Goal: Transaction & Acquisition: Purchase product/service

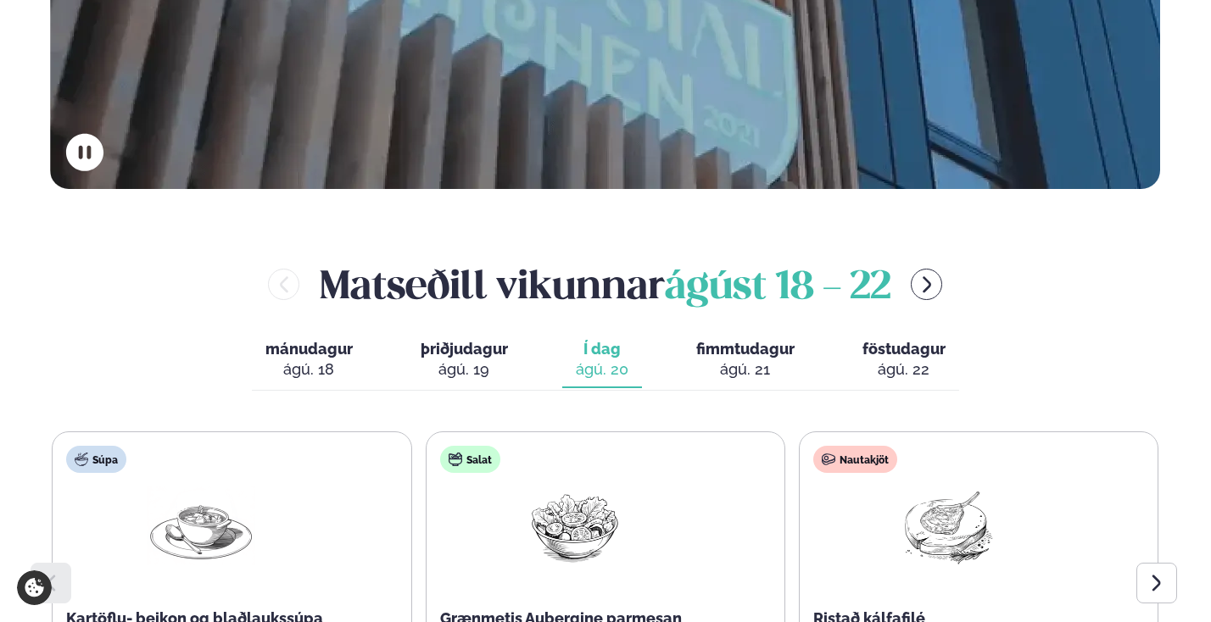
scroll to position [693, 0]
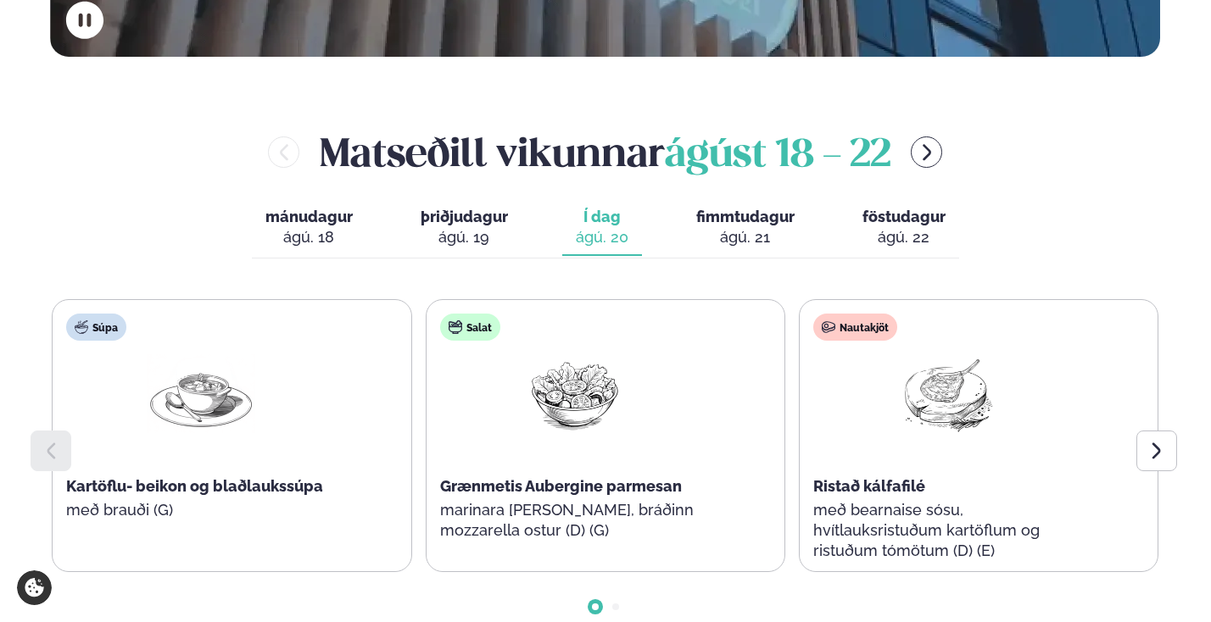
click at [609, 139] on div "[PERSON_NAME] [DATE] - [DATE] mánudagur mán. [DATE] þriðjudagur þri. [DATE] Í d…" at bounding box center [605, 385] width 1110 height 520
click at [609, 208] on span "fimmtudagur" at bounding box center [745, 217] width 98 height 18
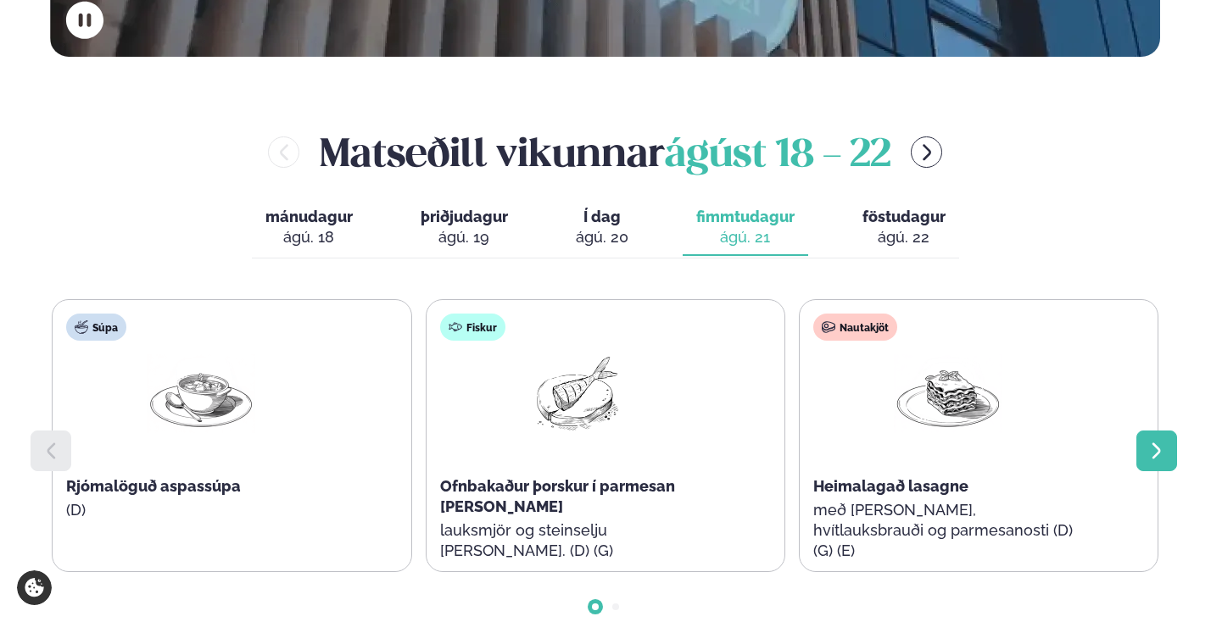
click at [609, 441] on icon at bounding box center [1156, 451] width 20 height 20
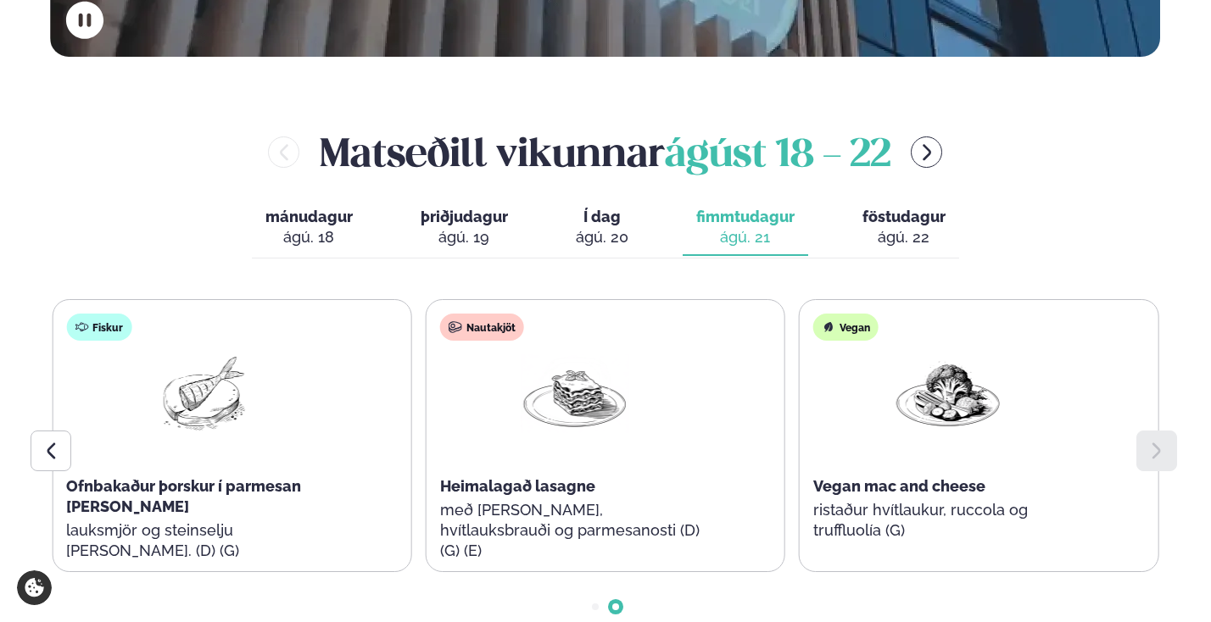
click at [609, 227] on div "ágú. 22" at bounding box center [903, 237] width 83 height 20
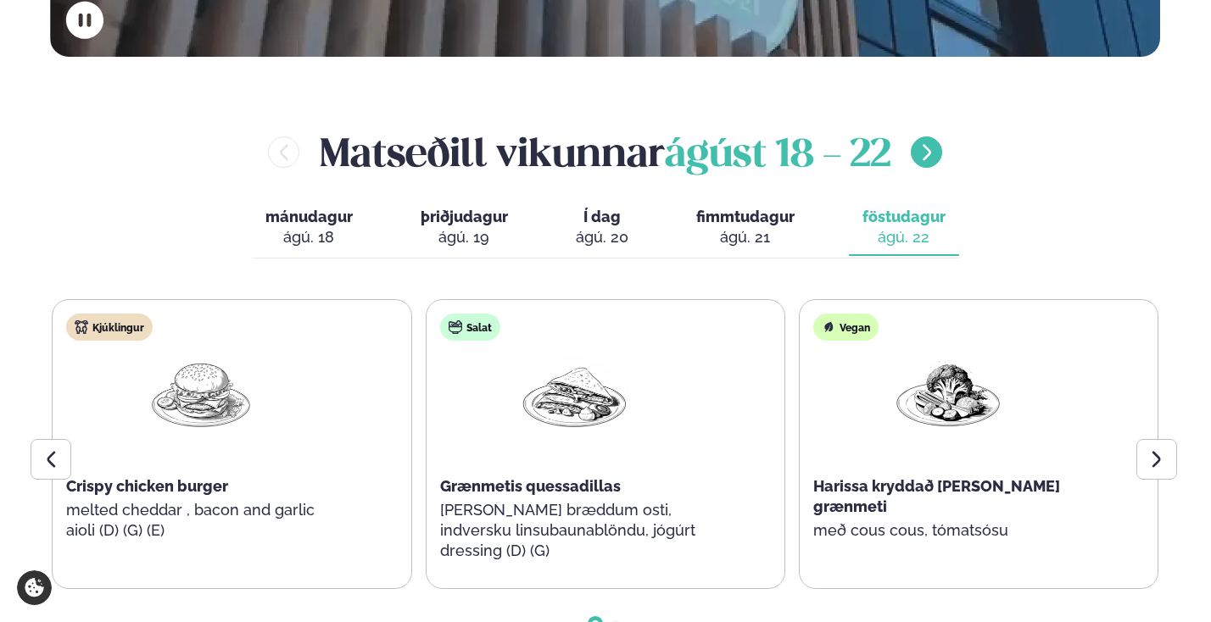
click at [609, 142] on icon "menu-btn-right" at bounding box center [926, 152] width 20 height 20
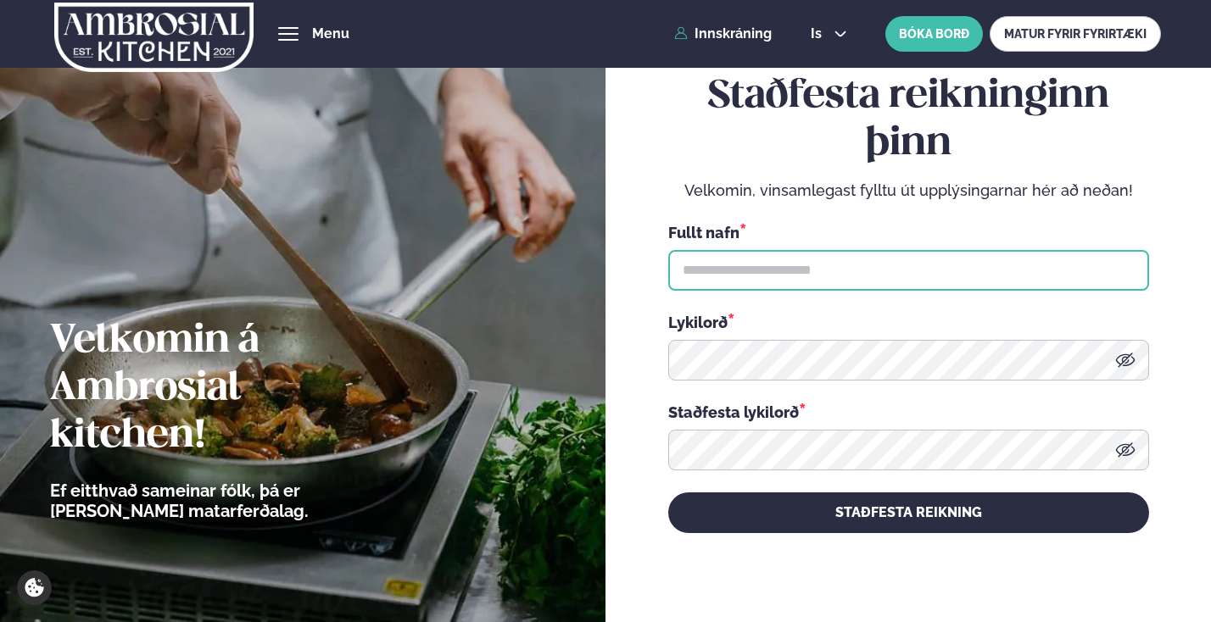
click at [759, 262] on input "text" at bounding box center [908, 270] width 481 height 41
type input "**********"
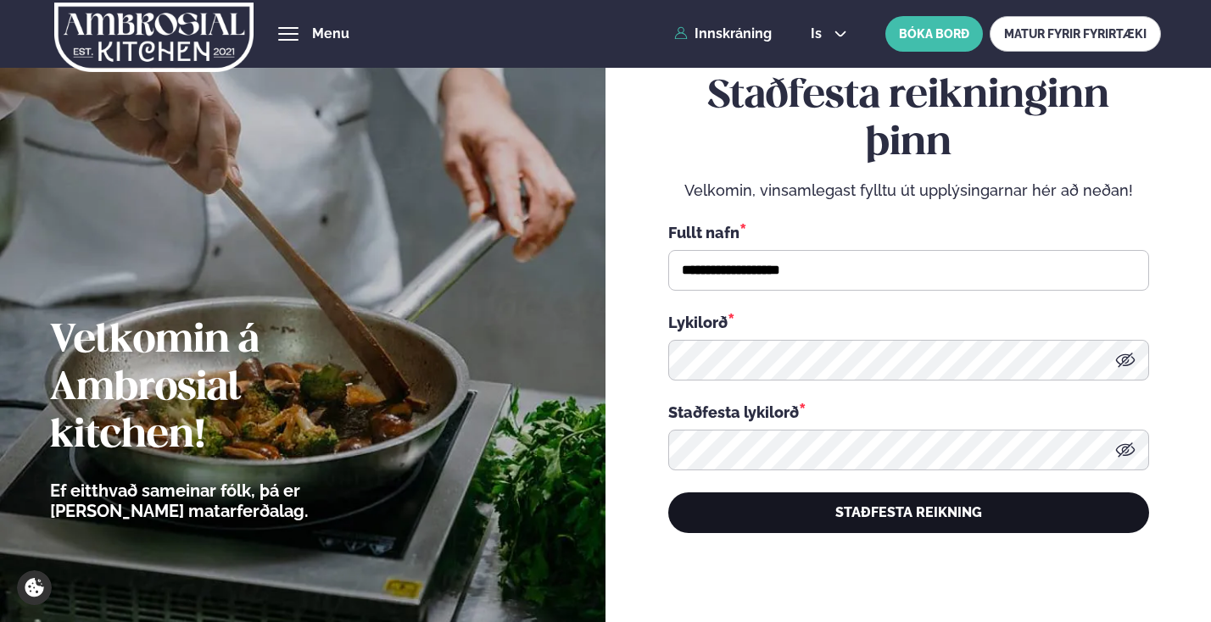
click at [910, 511] on button "STAÐFESTA REIKNING" at bounding box center [908, 513] width 481 height 41
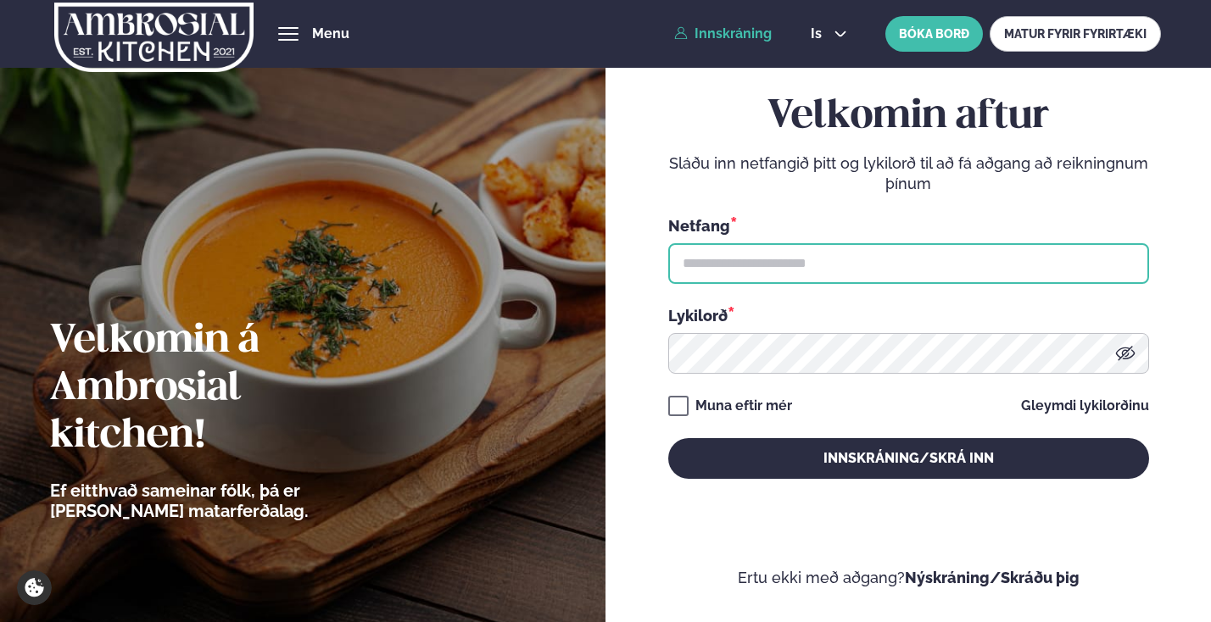
type input "*"
type input "**********"
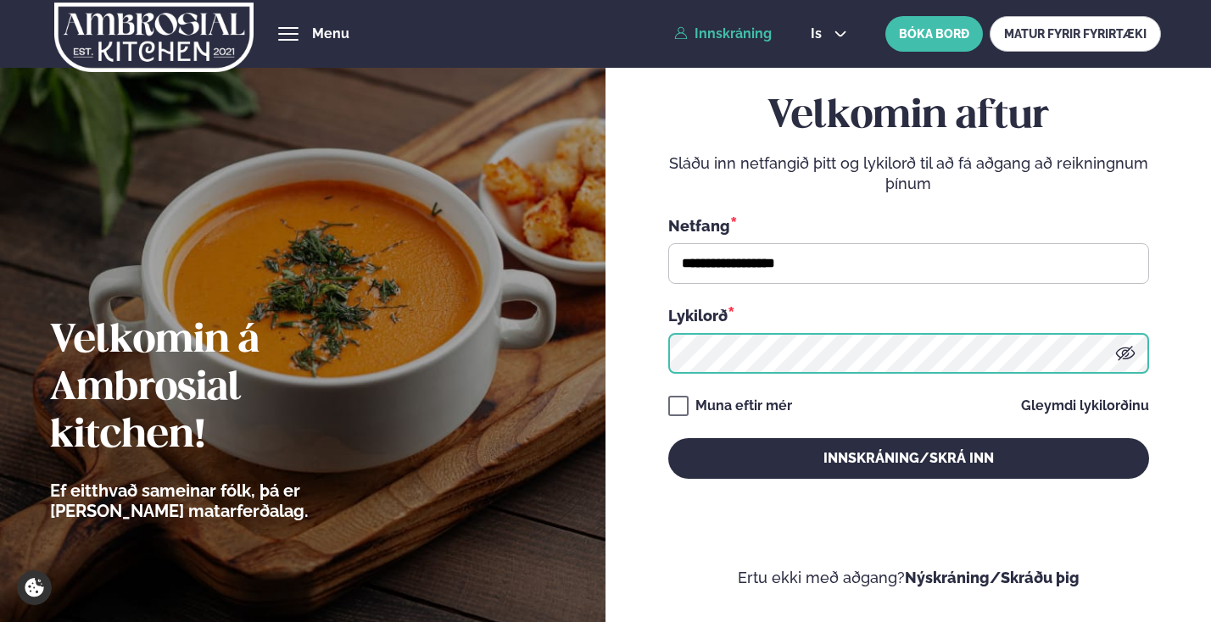
click at [908, 458] on button "Innskráning/Skrá inn" at bounding box center [908, 458] width 481 height 41
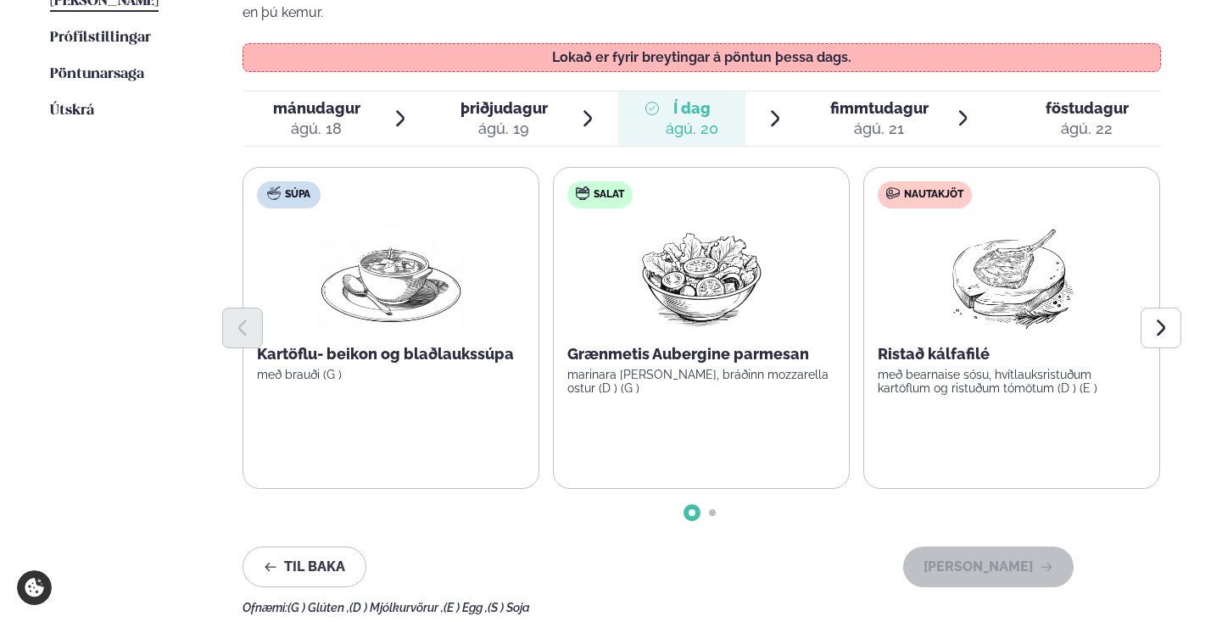
scroll to position [571, 0]
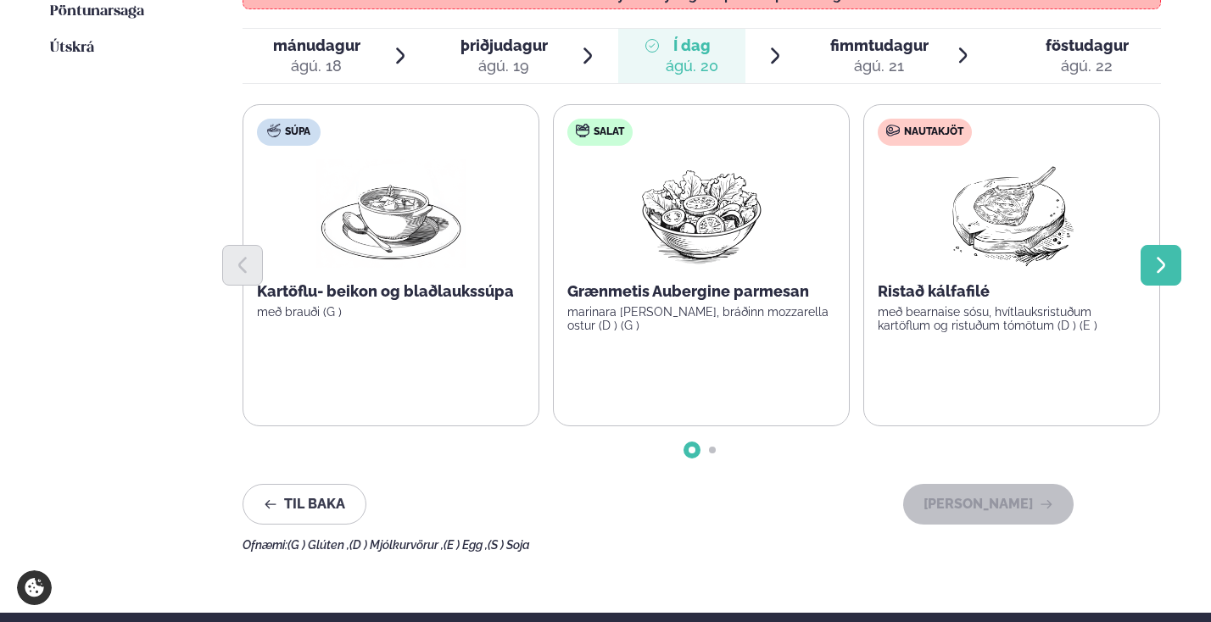
click at [1154, 255] on icon "Next slide" at bounding box center [1160, 265] width 20 height 20
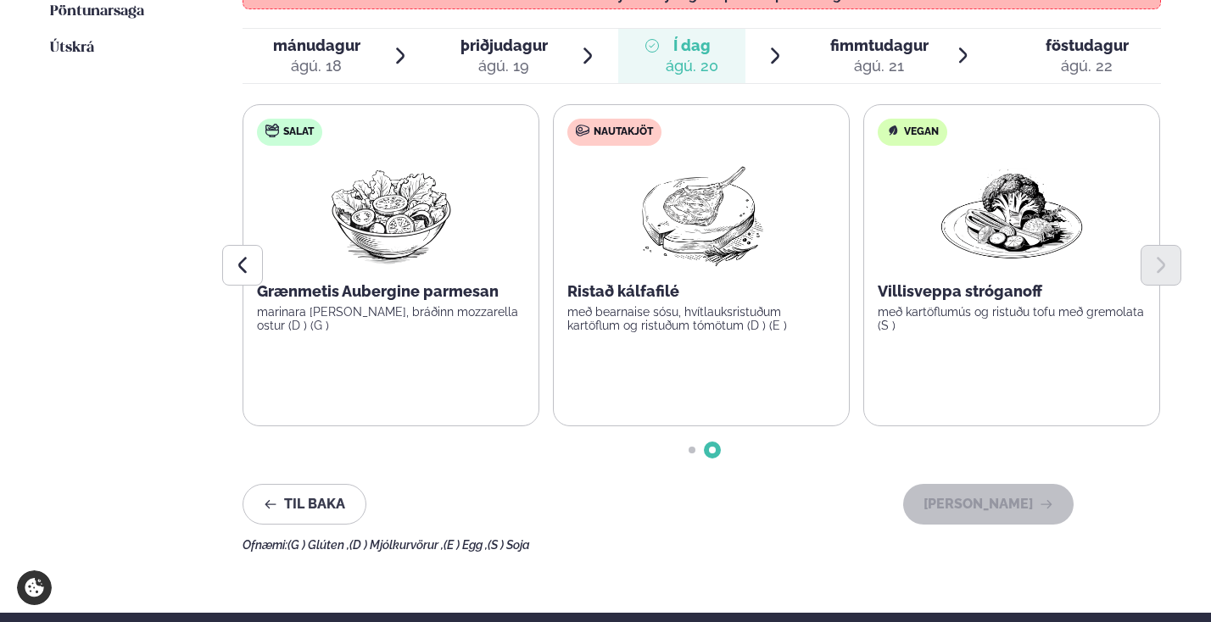
click at [882, 36] on span "fimmtudagur" at bounding box center [879, 45] width 98 height 18
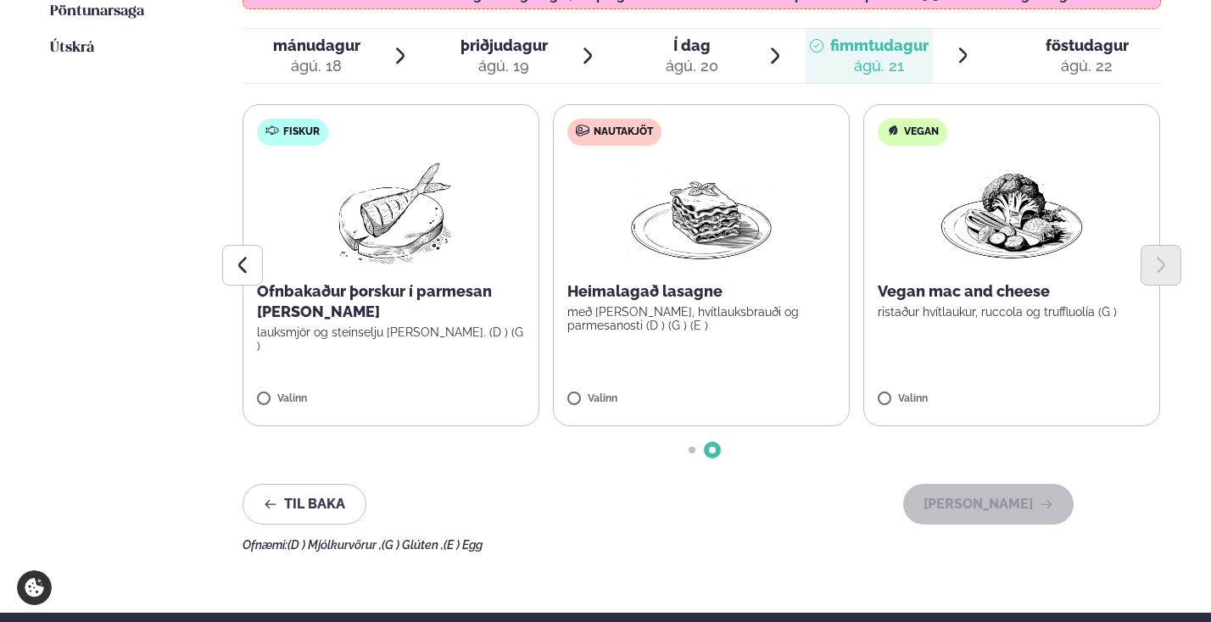
click at [654, 305] on p "með basil pesto, hvítlauksbrauði og parmesanosti (D ) (G ) (E )" at bounding box center [701, 318] width 268 height 27
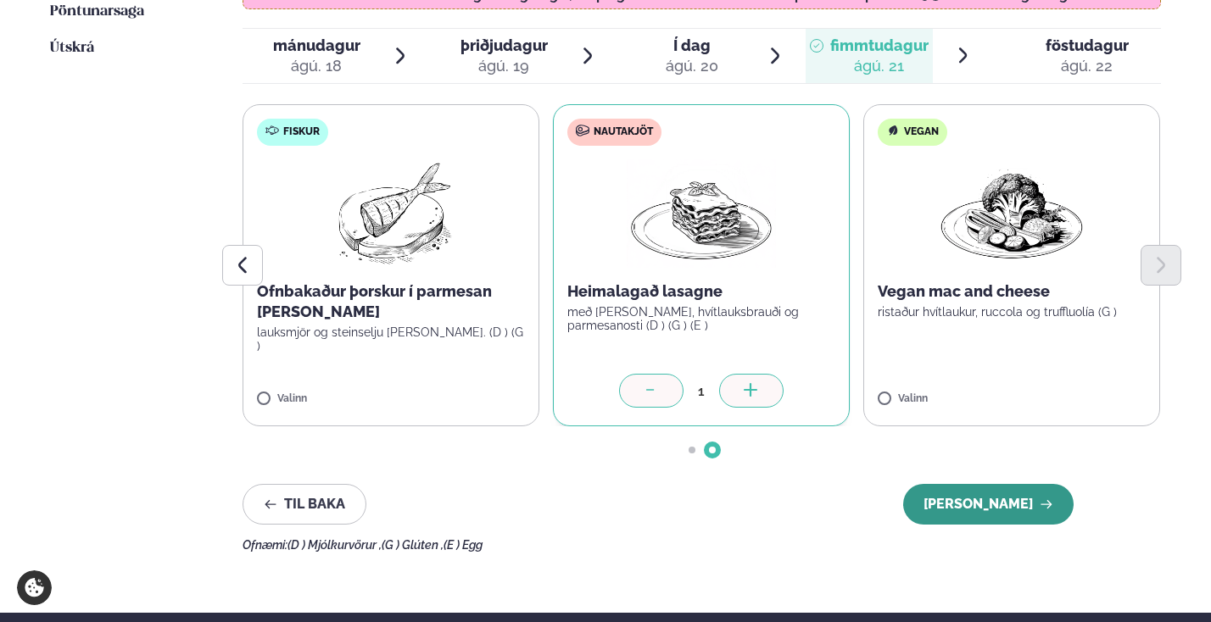
click at [988, 487] on button "Halda áfram" at bounding box center [988, 504] width 170 height 41
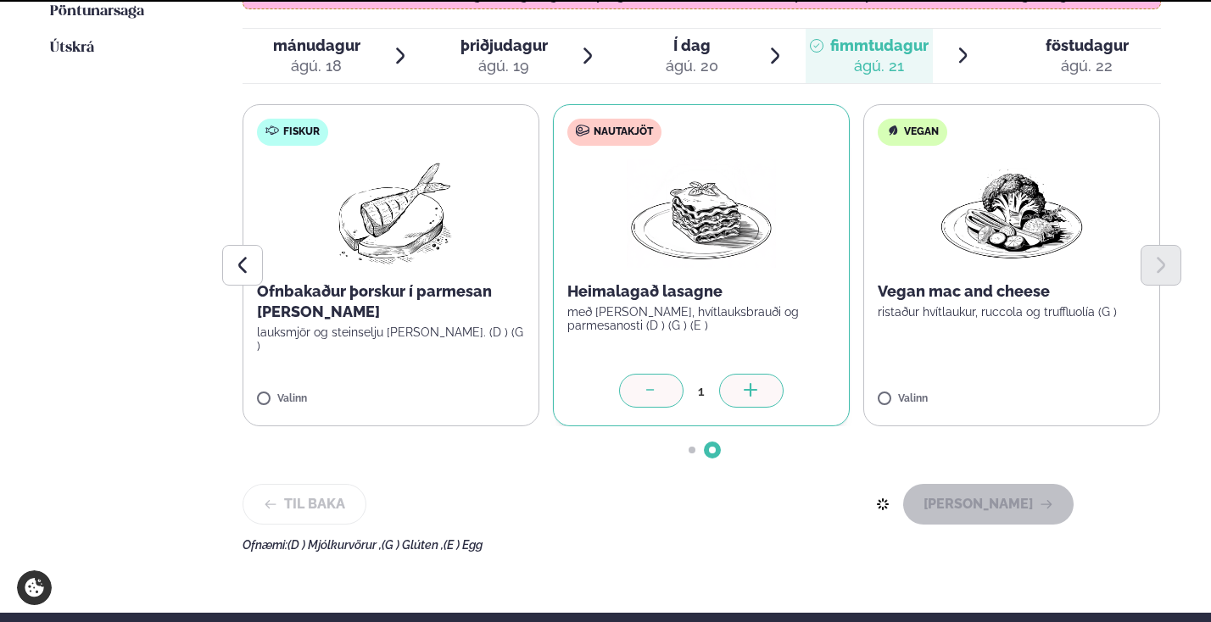
scroll to position [411, 0]
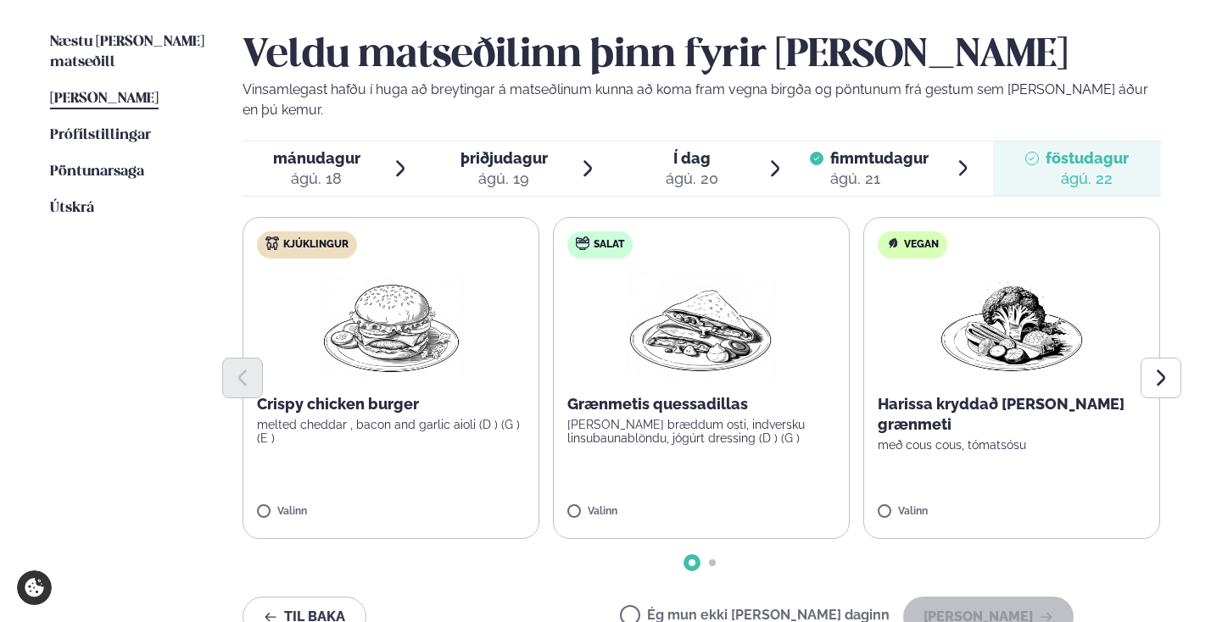
click at [389, 358] on div at bounding box center [700, 378] width 917 height 41
click at [361, 316] on img at bounding box center [391, 326] width 150 height 109
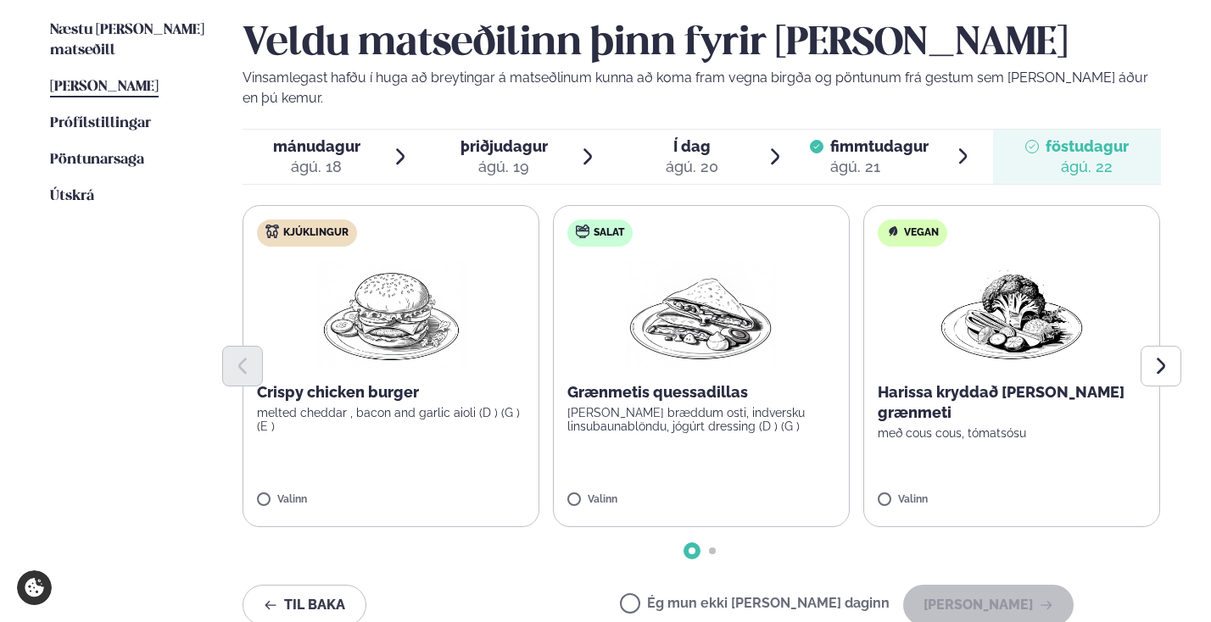
scroll to position [426, 0]
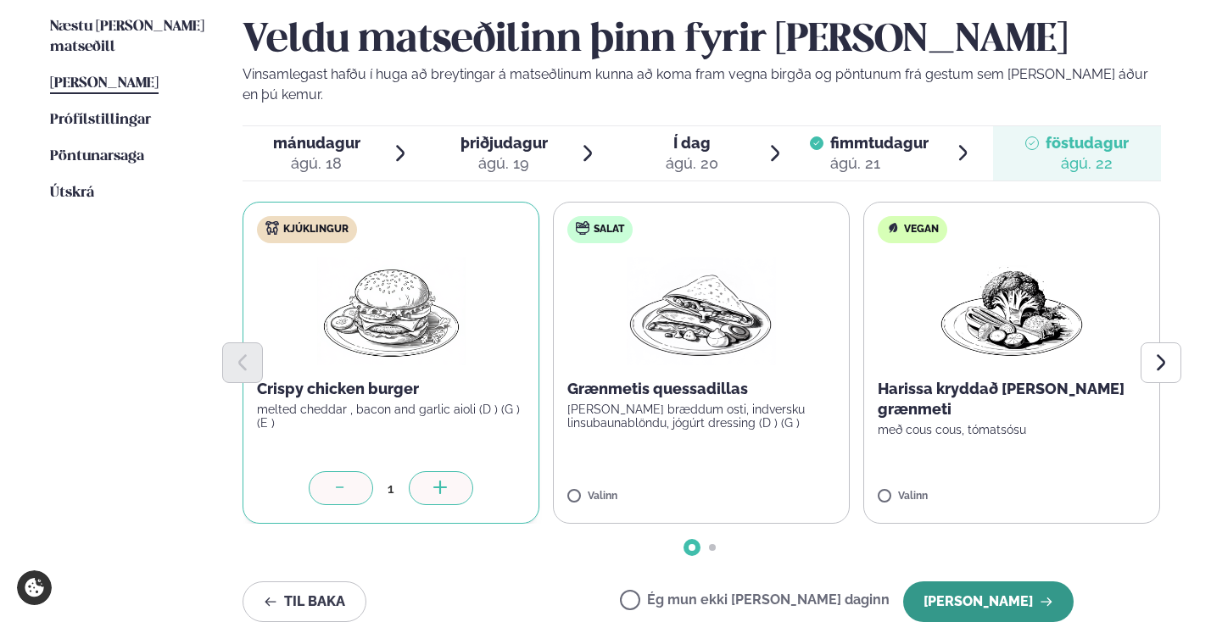
click at [969, 582] on button "Halda áfram" at bounding box center [988, 602] width 170 height 41
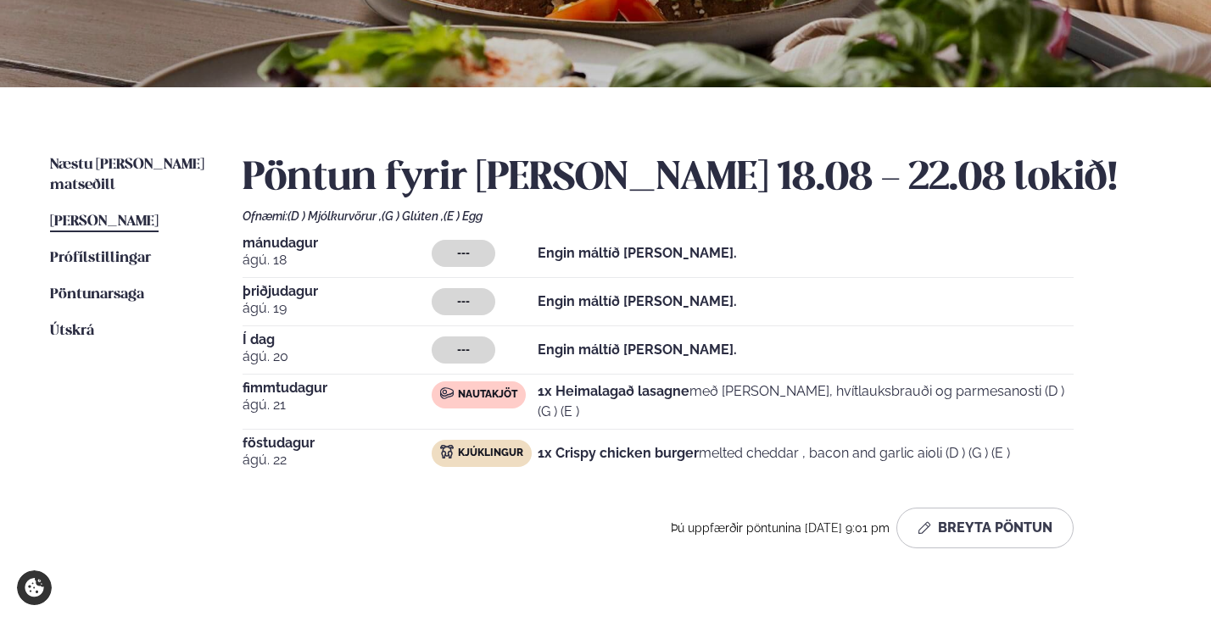
scroll to position [413, 0]
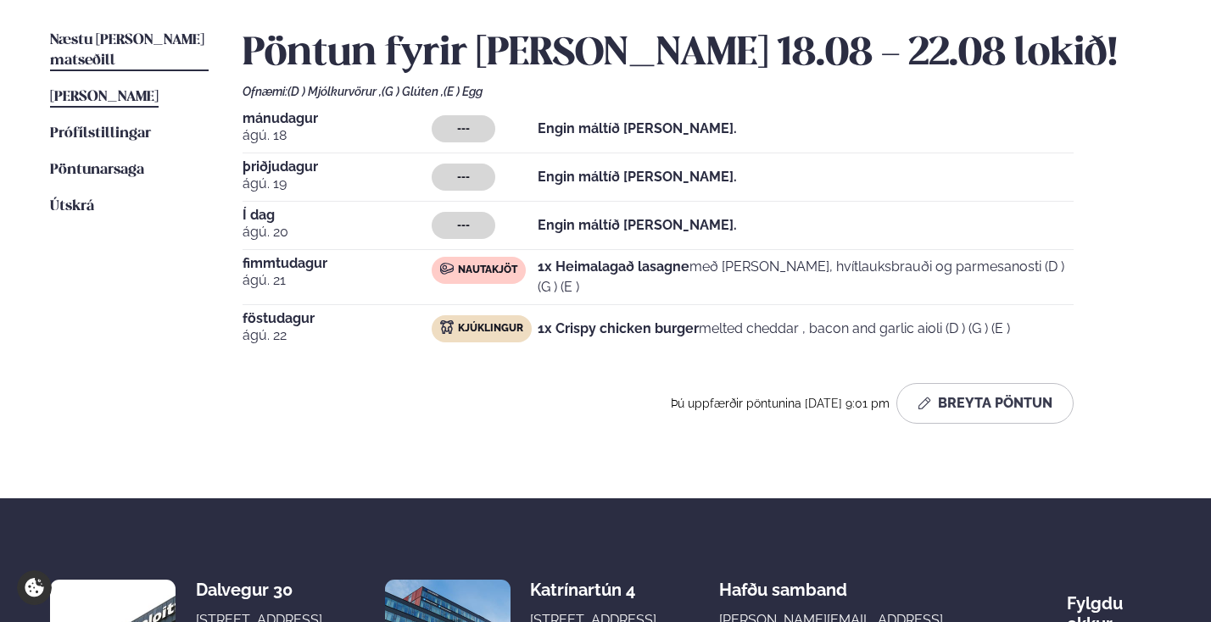
click at [94, 42] on span "Næstu [PERSON_NAME] matseðill" at bounding box center [127, 50] width 154 height 35
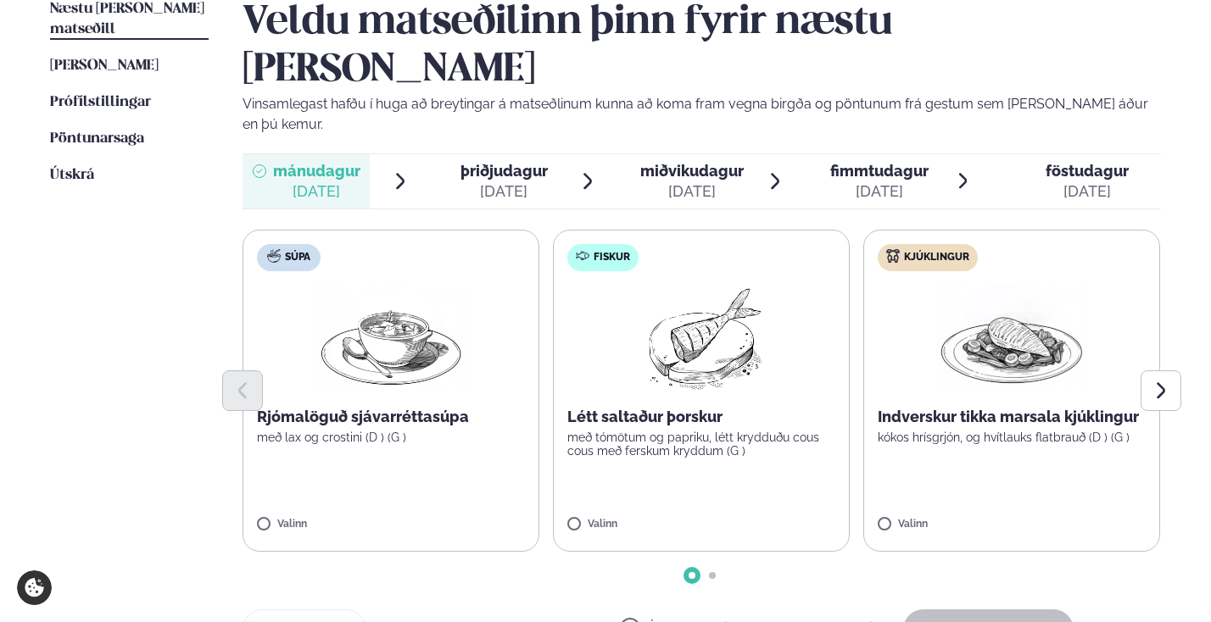
scroll to position [450, 0]
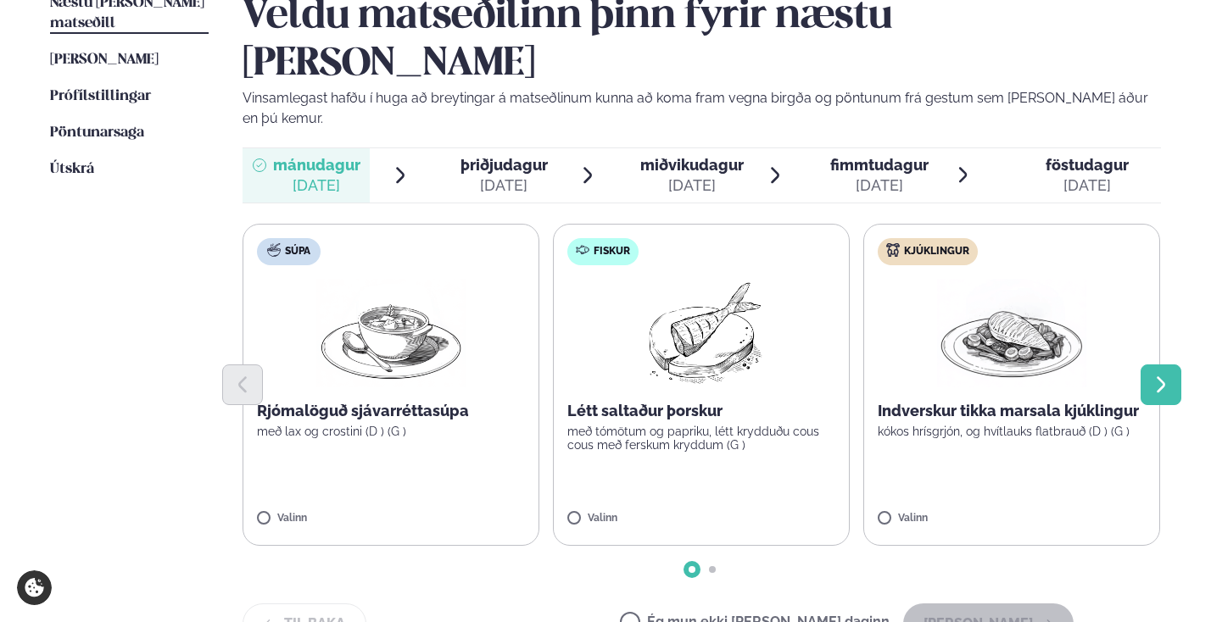
click at [1172, 365] on button "Next slide" at bounding box center [1160, 385] width 41 height 41
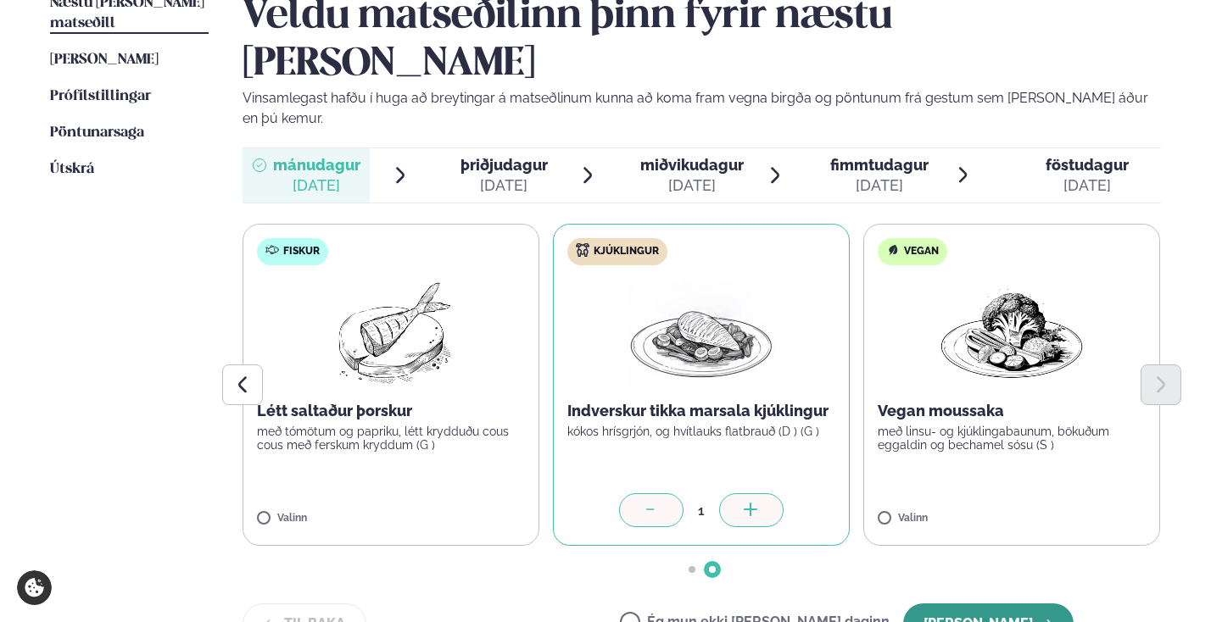
click at [966, 604] on button "Halda áfram" at bounding box center [988, 624] width 170 height 41
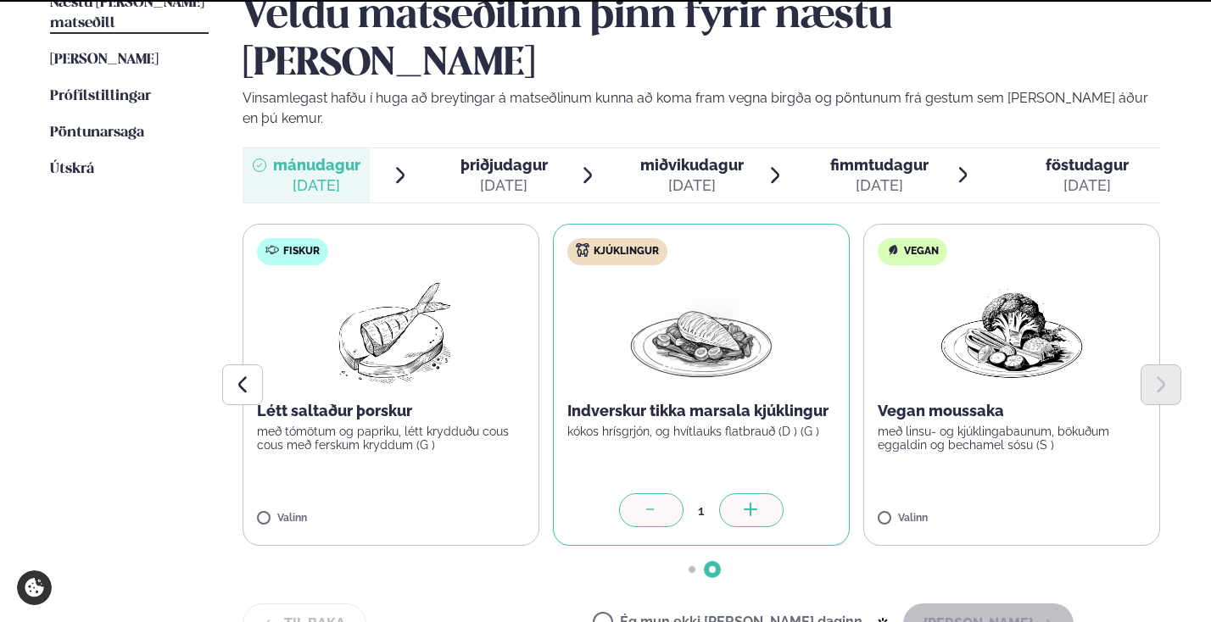
scroll to position [411, 0]
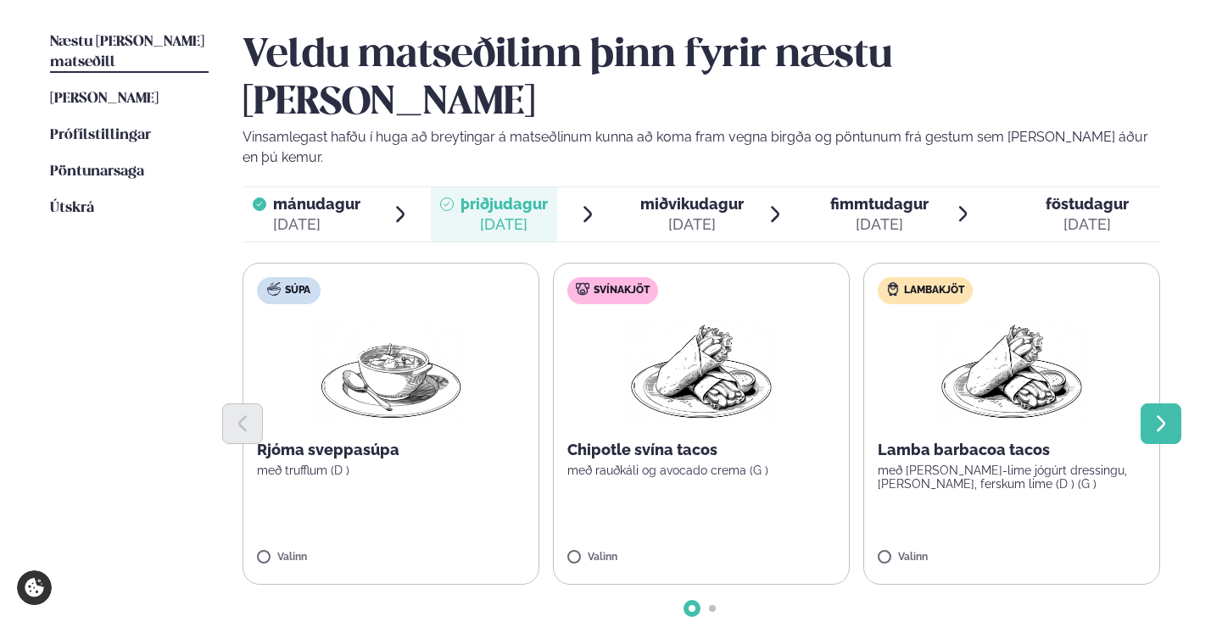
click at [1143, 404] on button "Next slide" at bounding box center [1160, 424] width 41 height 41
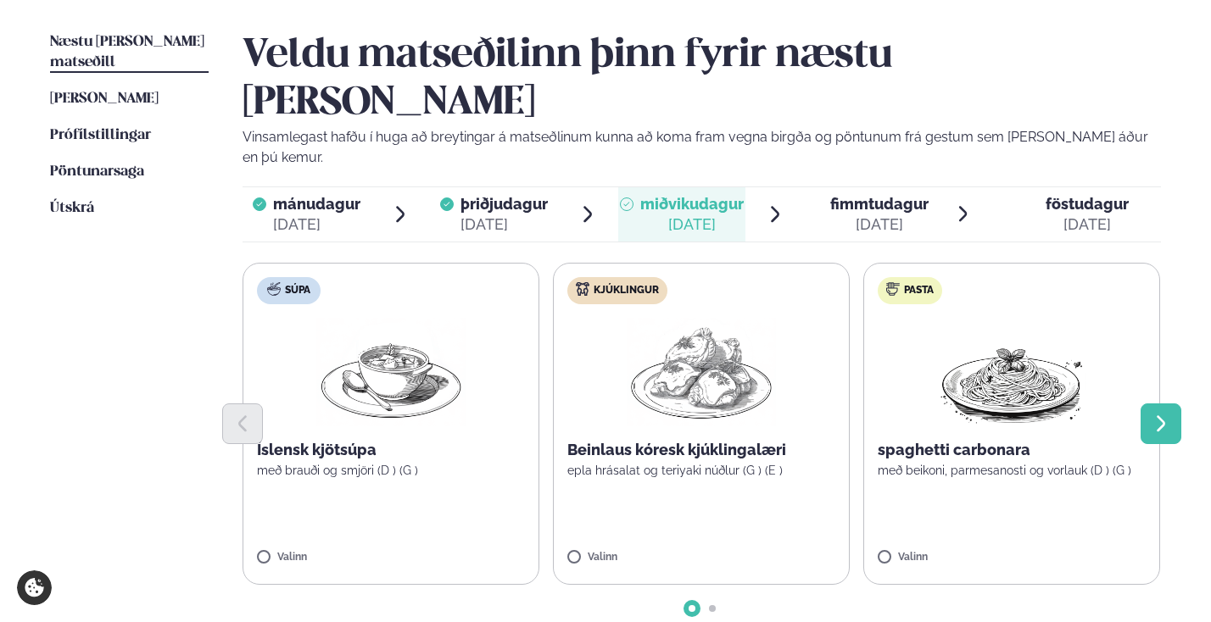
click at [1153, 414] on icon "Next slide" at bounding box center [1160, 424] width 20 height 20
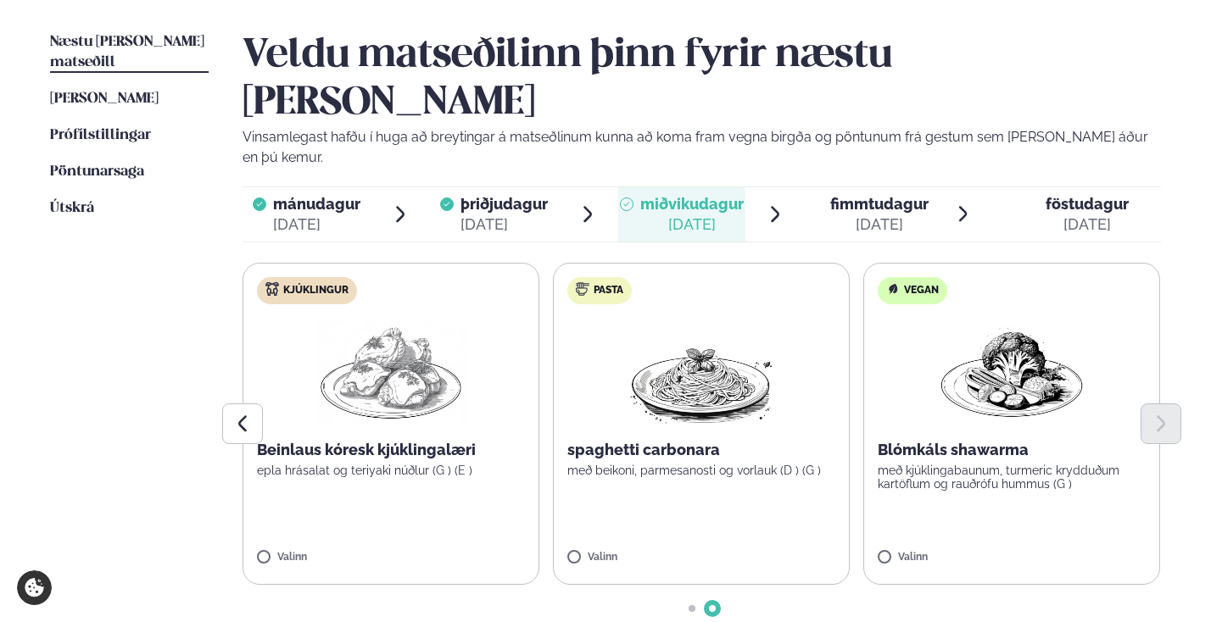
click at [242, 475] on div "Súpa Íslensk kjötsúpa með brauði og smjöri (D ) (G ) Valinn Kjúklingur Beinlaus…" at bounding box center [390, 424] width 917 height 322
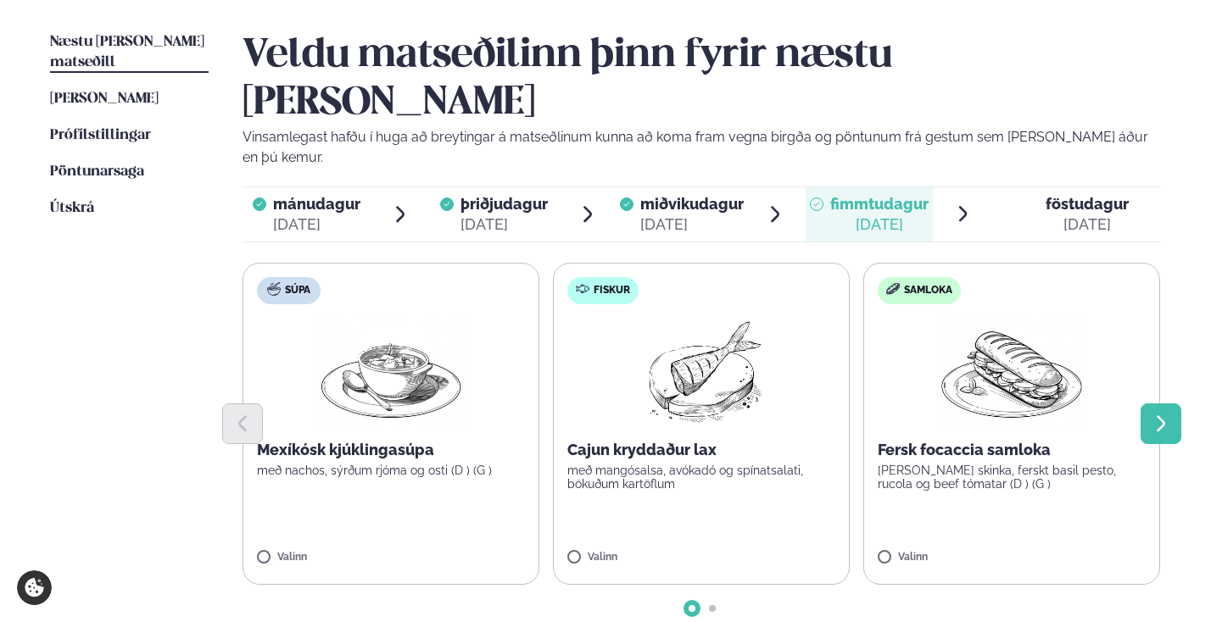
click at [1177, 404] on button "Next slide" at bounding box center [1160, 424] width 41 height 41
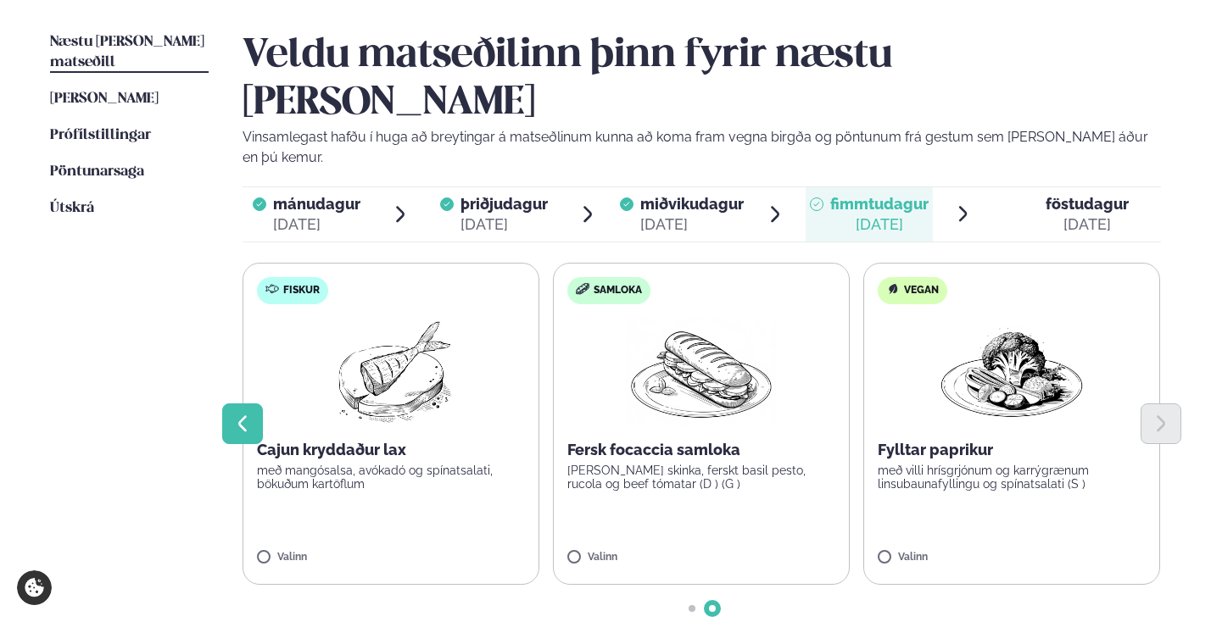
click at [232, 404] on button "Previous slide" at bounding box center [242, 424] width 41 height 41
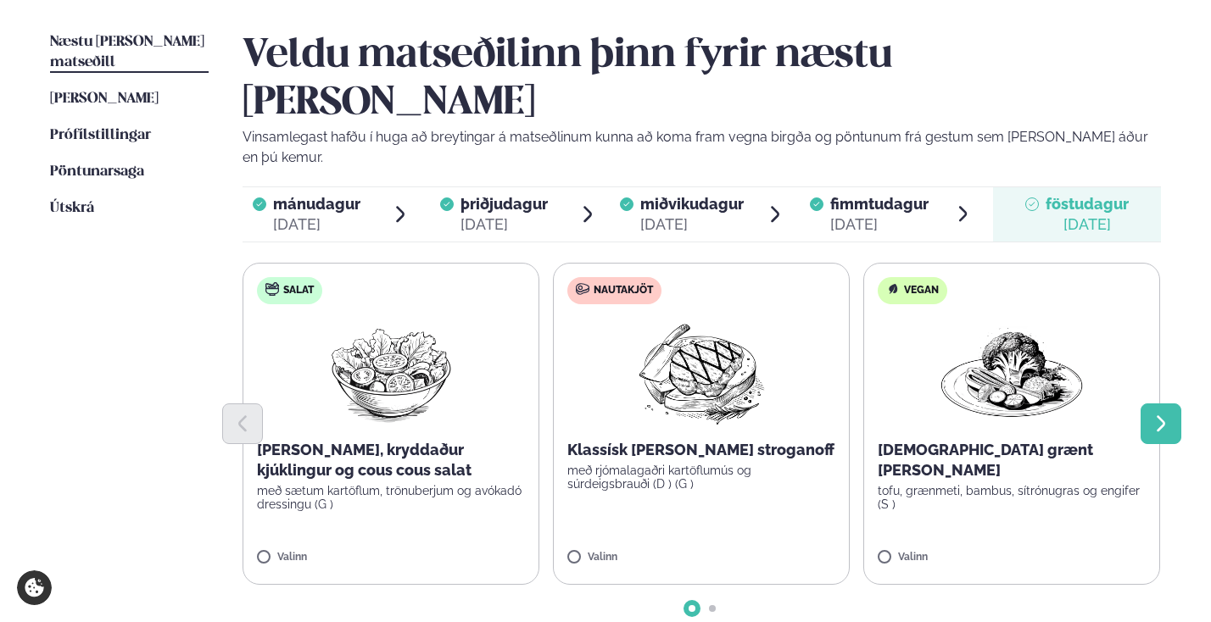
click at [1172, 404] on button "Next slide" at bounding box center [1160, 424] width 41 height 41
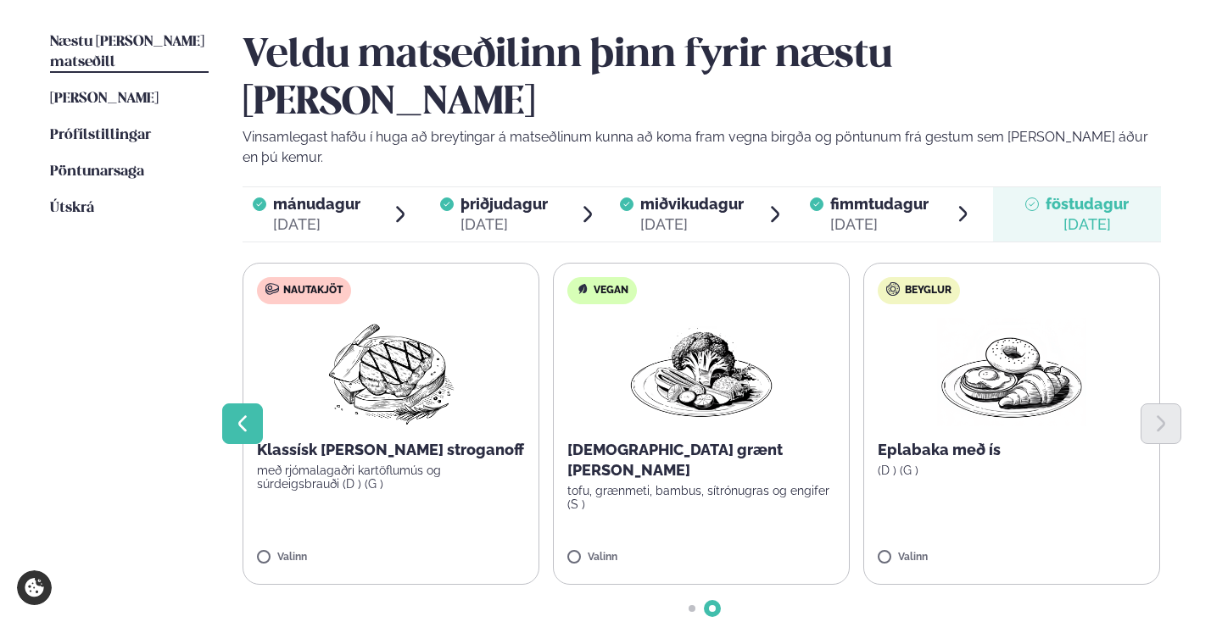
click at [241, 416] on icon "Previous slide" at bounding box center [242, 424] width 8 height 16
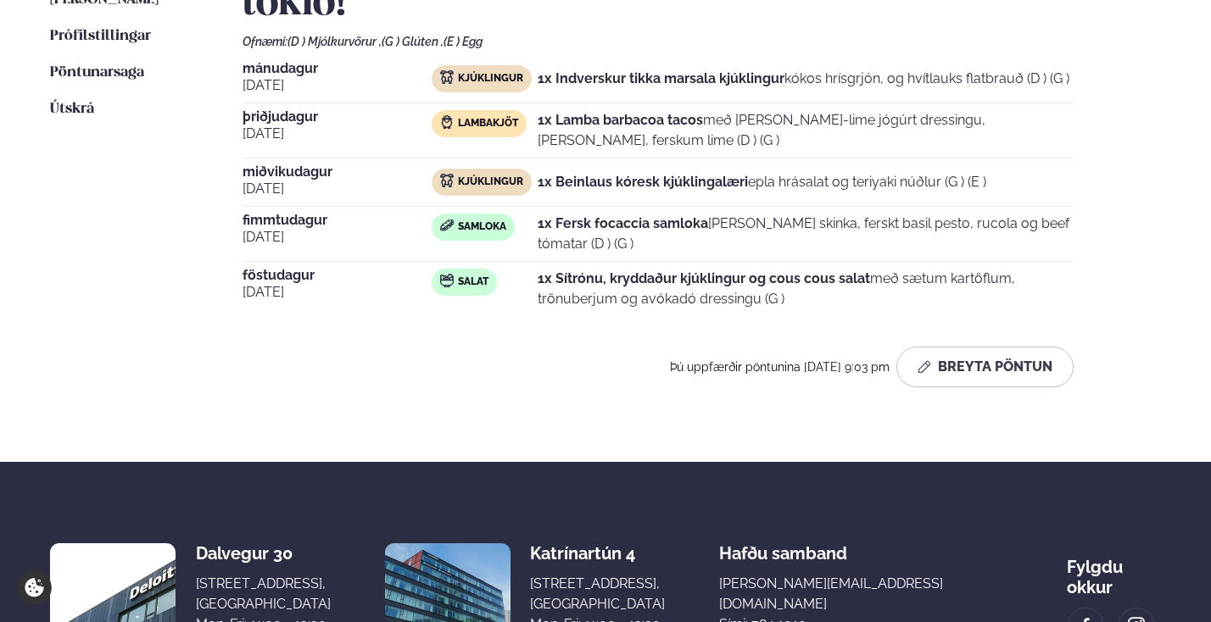
scroll to position [222, 0]
